Goal: Information Seeking & Learning: Find specific fact

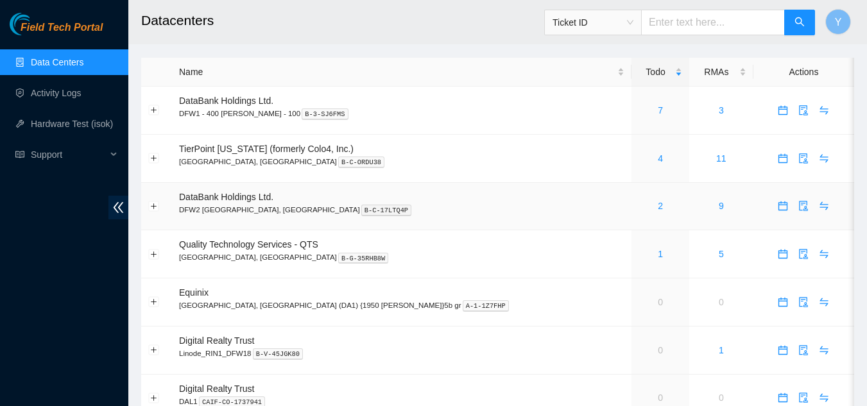
scroll to position [40, 0]
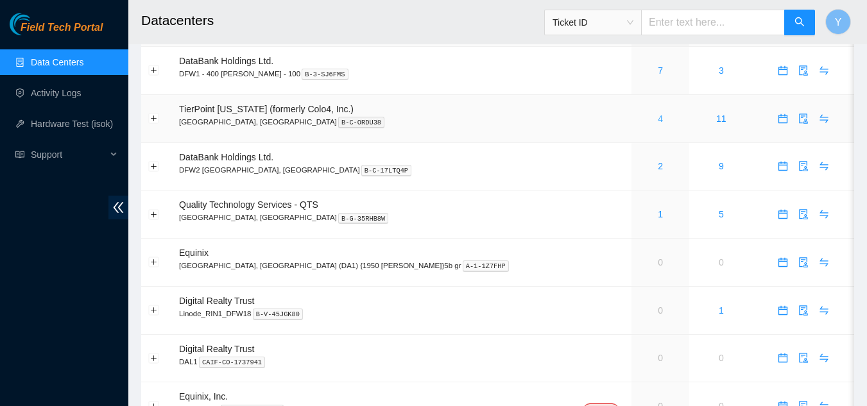
click at [657, 117] on link "4" at bounding box center [659, 119] width 5 height 10
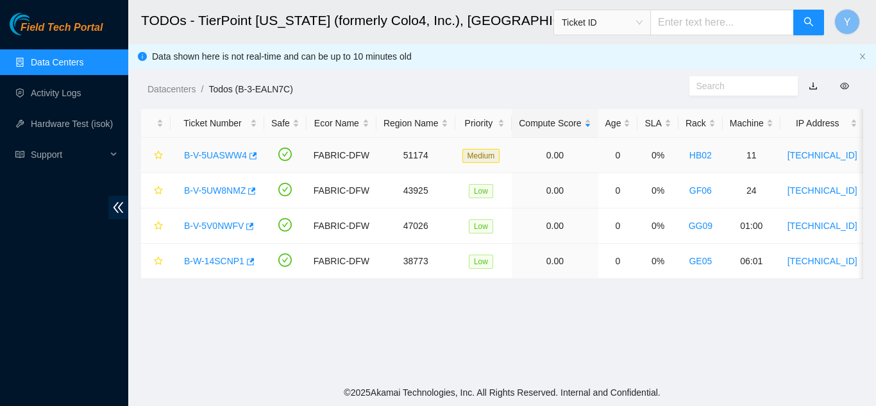
click at [219, 150] on link "B-V-5UASWW4" at bounding box center [215, 155] width 63 height 10
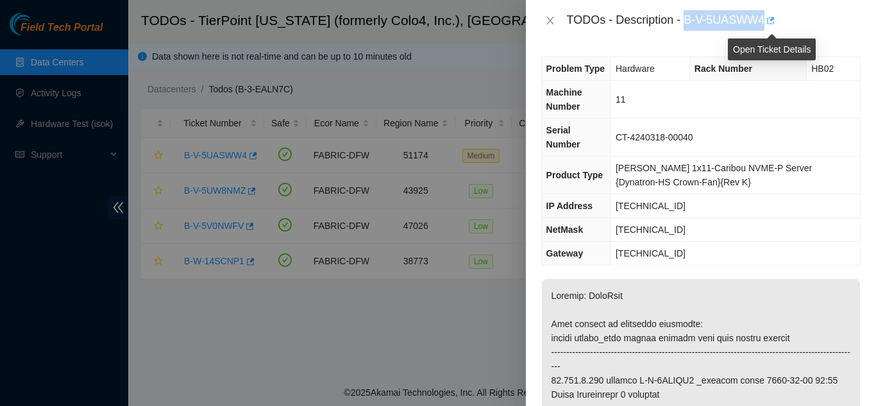
drag, startPoint x: 686, startPoint y: 20, endPoint x: 766, endPoint y: 15, distance: 80.3
click at [766, 15] on div "TODOs - Description - B-V-5UASWW4" at bounding box center [714, 20] width 294 height 21
copy div "B-V-5UASWW4"
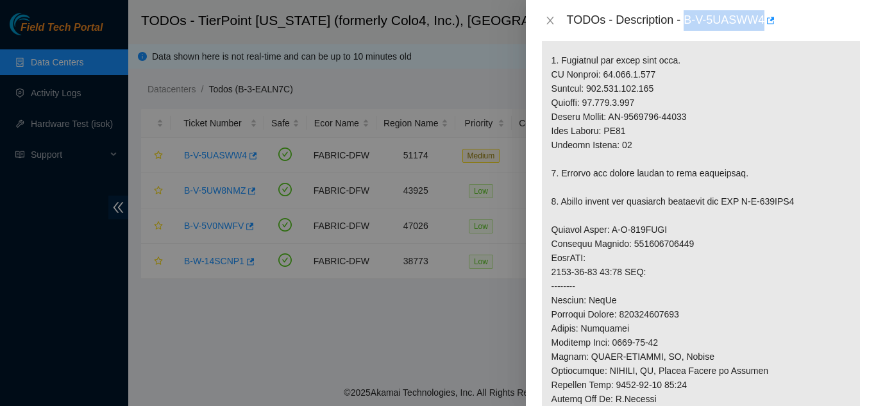
scroll to position [449, 0]
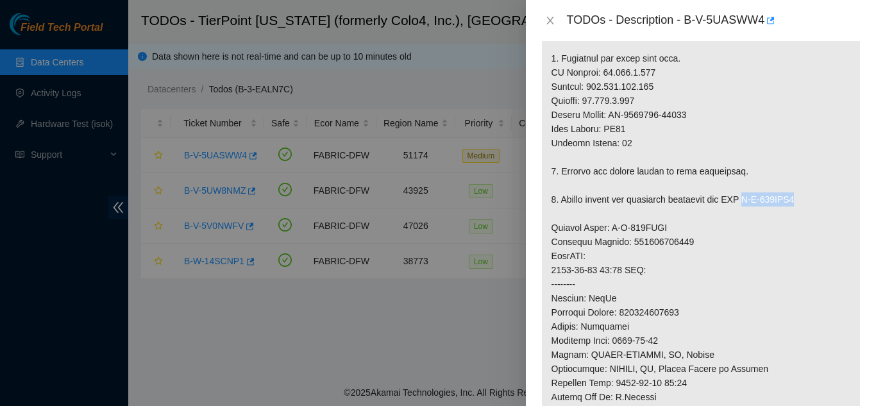
drag, startPoint x: 748, startPoint y: 187, endPoint x: 806, endPoint y: 188, distance: 57.7
click at [806, 188] on p at bounding box center [701, 213] width 318 height 767
copy p "B-W-159VRY7"
drag, startPoint x: 609, startPoint y: 213, endPoint x: 669, endPoint y: 213, distance: 59.6
click at [668, 213] on p at bounding box center [701, 213] width 318 height 767
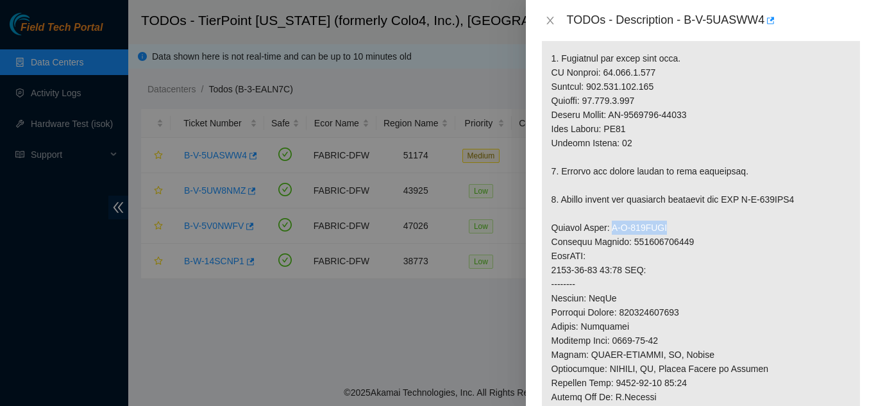
copy p "B-W-159VRXX"
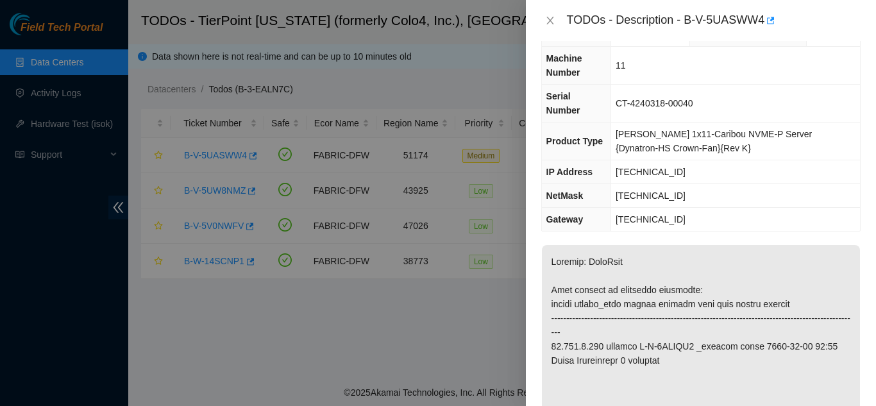
scroll to position [0, 0]
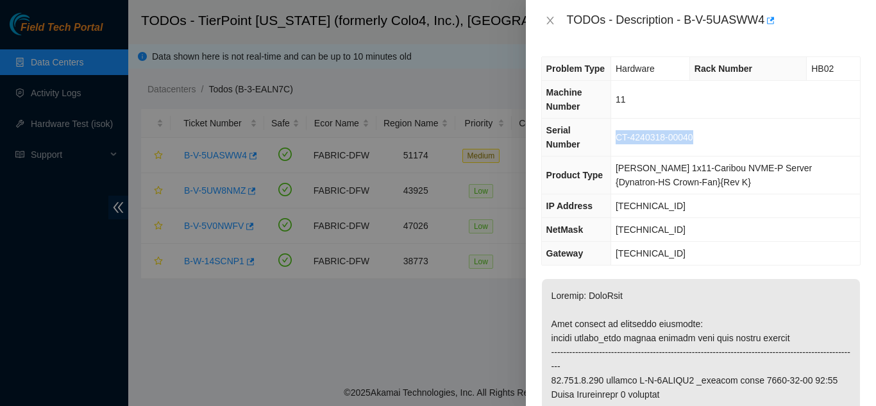
drag, startPoint x: 620, startPoint y: 131, endPoint x: 700, endPoint y: 133, distance: 80.2
click at [700, 133] on td "CT-4240318-00040" at bounding box center [735, 138] width 249 height 38
copy span "CT-4240318-00040"
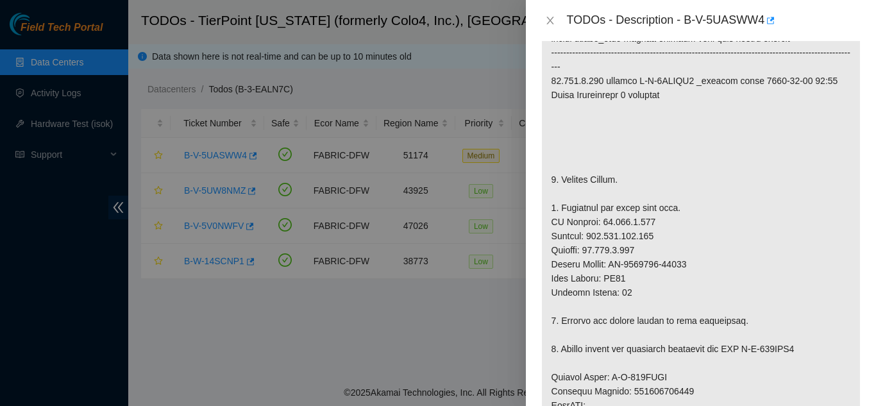
scroll to position [321, 0]
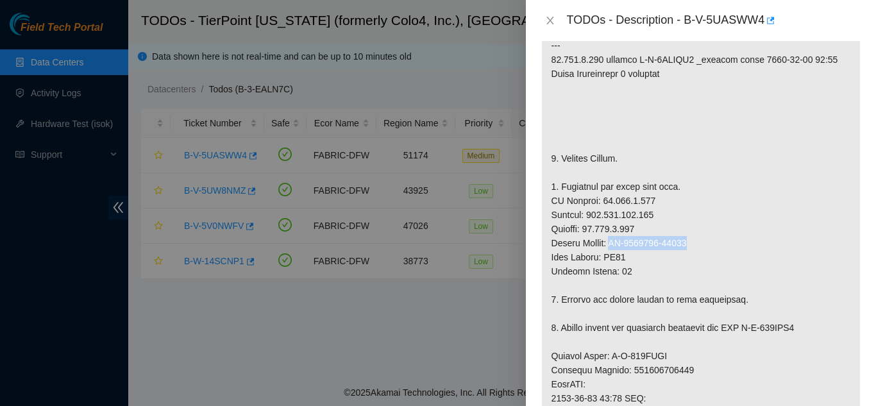
drag, startPoint x: 614, startPoint y: 230, endPoint x: 690, endPoint y: 228, distance: 76.3
click at [690, 228] on p at bounding box center [701, 341] width 318 height 767
copy p "CT-4250826-00053"
click at [547, 21] on icon "close" at bounding box center [550, 20] width 10 height 10
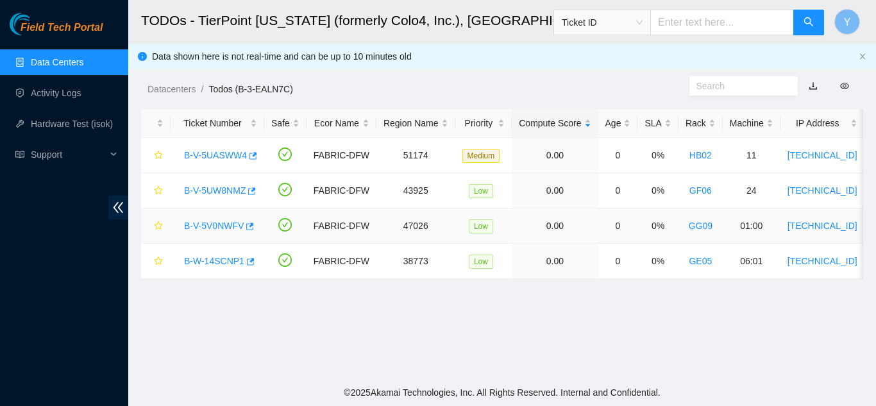
scroll to position [335, 0]
click at [209, 260] on link "B-W-14SCNP1" at bounding box center [214, 261] width 60 height 10
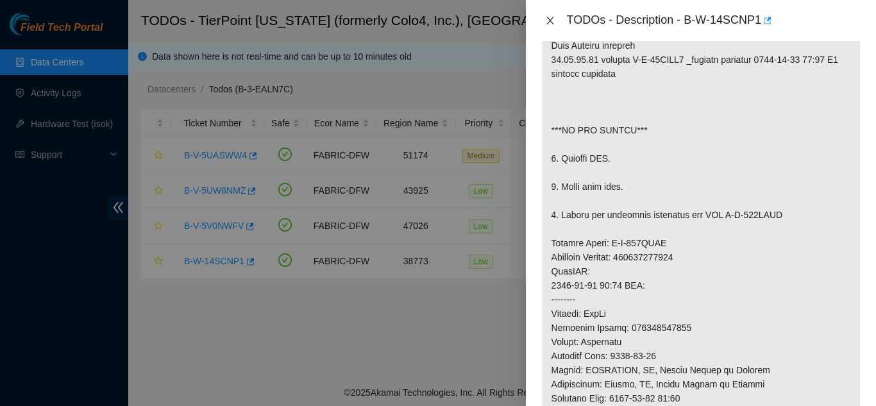
click at [553, 23] on icon "close" at bounding box center [550, 20] width 10 height 10
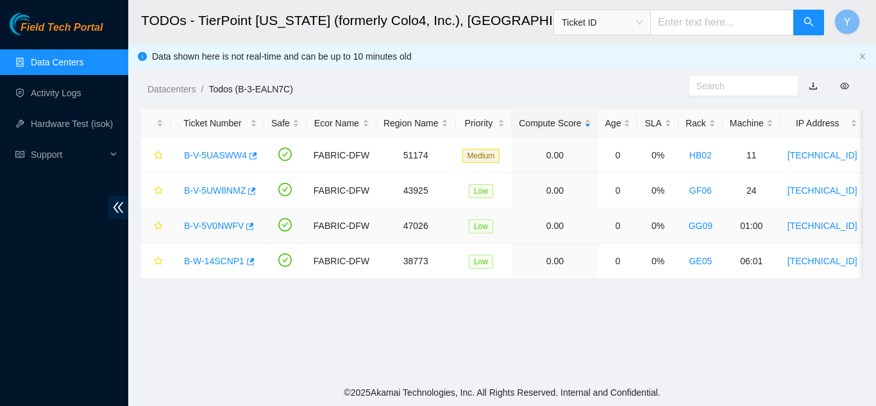
scroll to position [335, 0]
click at [216, 224] on link "B-V-5V0NWFV" at bounding box center [214, 226] width 60 height 10
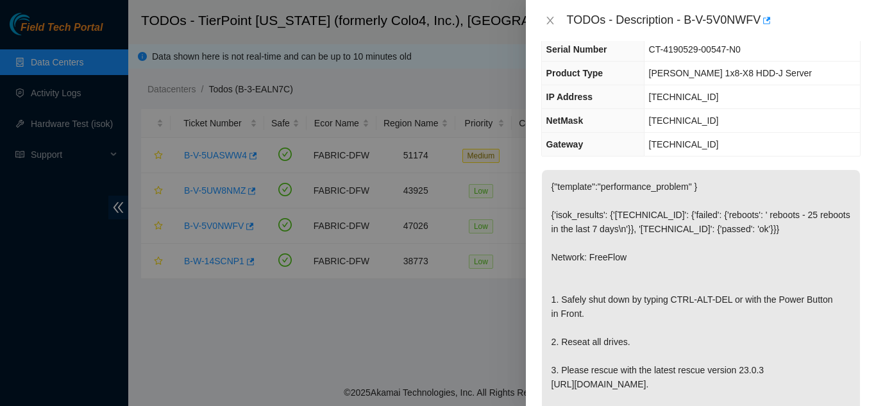
scroll to position [89, 0]
click at [548, 21] on icon "close" at bounding box center [550, 20] width 10 height 10
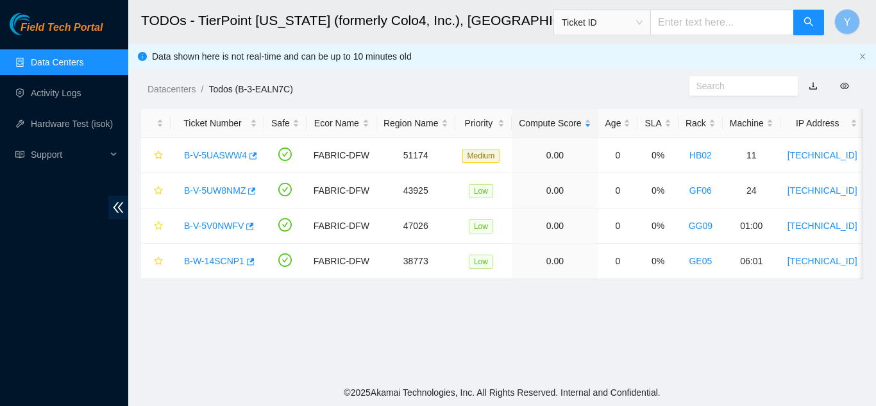
scroll to position [131, 0]
click at [218, 155] on link "B-V-5UASWW4" at bounding box center [215, 155] width 63 height 10
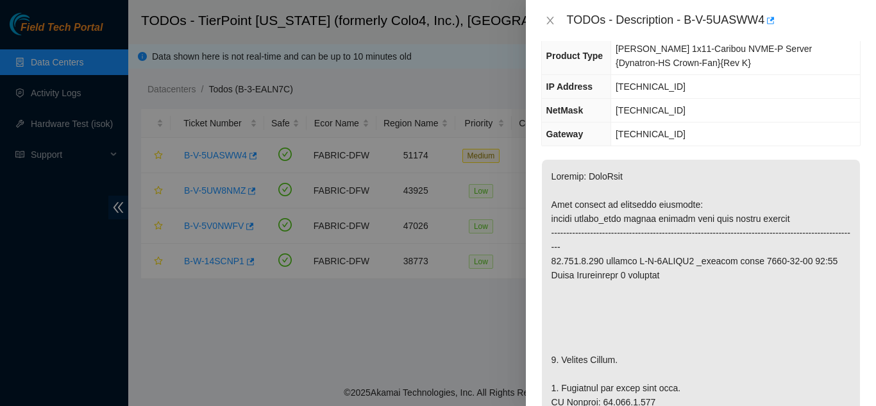
scroll to position [0, 0]
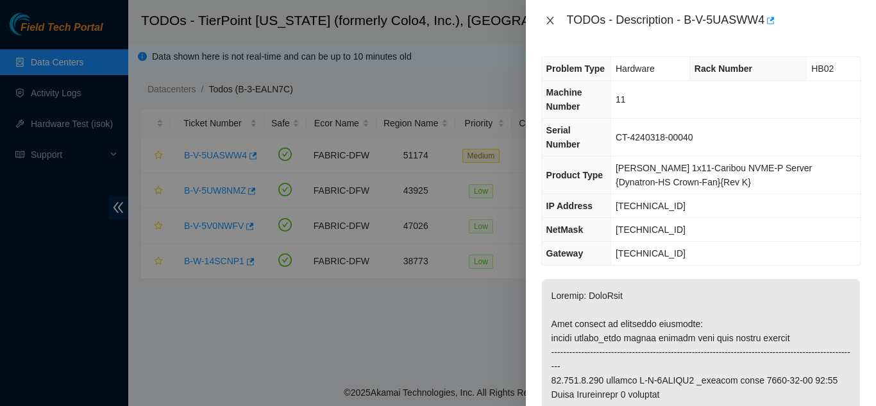
click at [547, 17] on icon "close" at bounding box center [550, 20] width 10 height 10
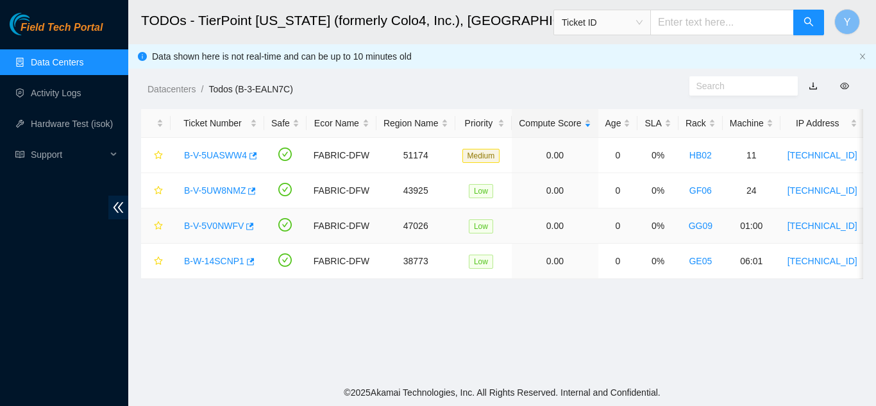
click at [216, 225] on link "B-V-5V0NWFV" at bounding box center [214, 226] width 60 height 10
